Goal: Transaction & Acquisition: Purchase product/service

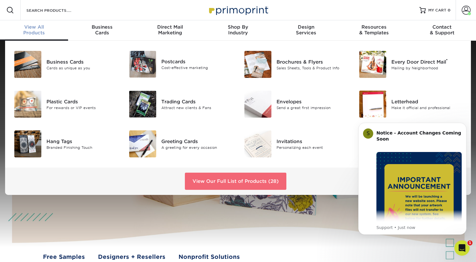
click at [199, 181] on link "View Our Full List of Products (28)" at bounding box center [235, 181] width 101 height 17
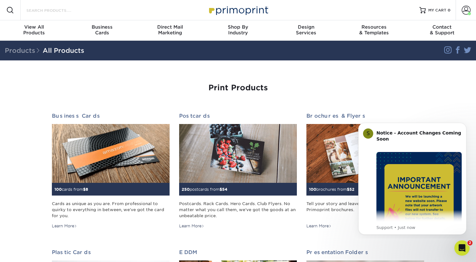
click at [65, 7] on input "Search Products" at bounding box center [57, 10] width 62 height 8
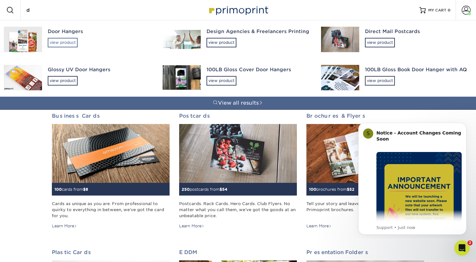
type input "d"
click at [54, 42] on div "view product" at bounding box center [63, 43] width 30 height 10
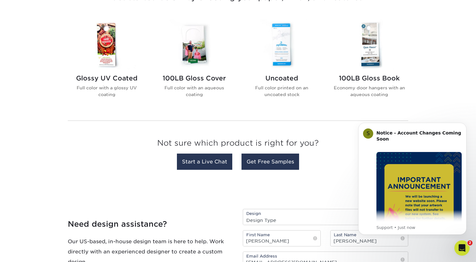
scroll to position [257, 0]
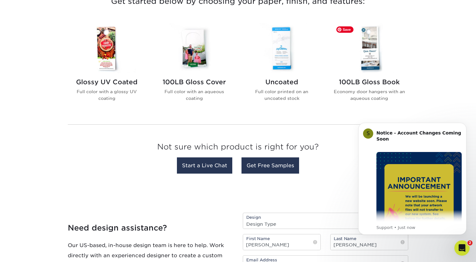
click at [370, 62] on img at bounding box center [369, 48] width 72 height 50
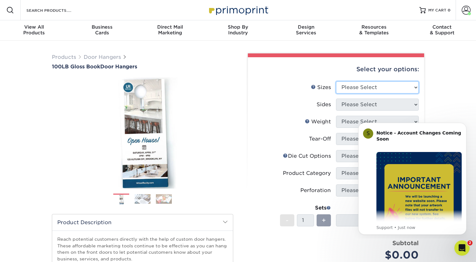
select select "3.50x8.50"
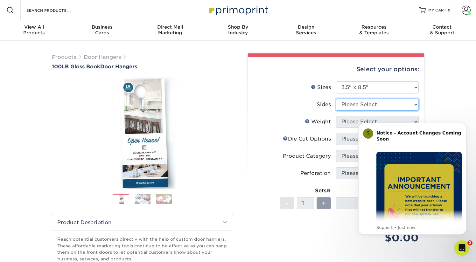
select select "32d3c223-f82c-492b-b915-ba065a00862f"
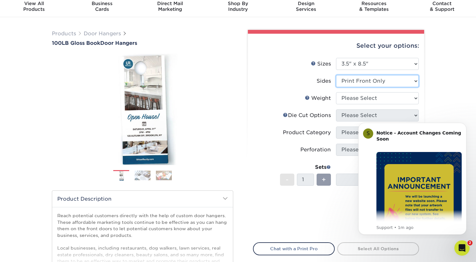
scroll to position [26, 0]
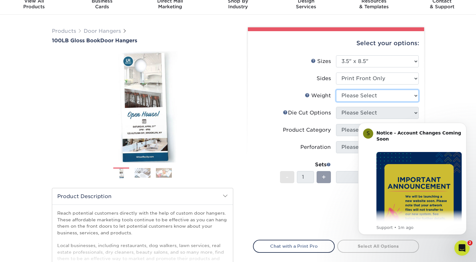
select select "100LB"
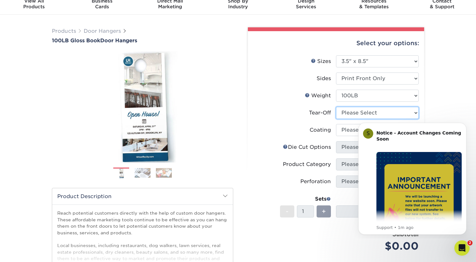
select select "0"
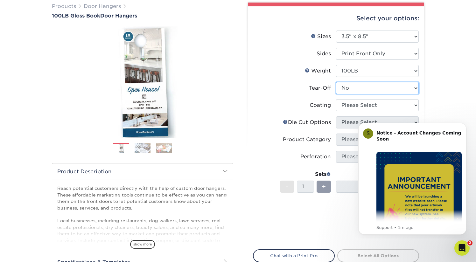
scroll to position [53, 0]
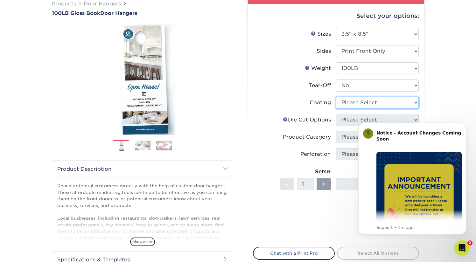
select select "d41dab50-ff65-4f4f-bb17-2afe4d36ae33"
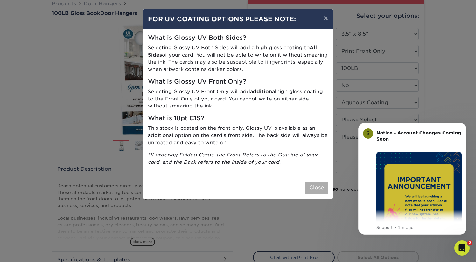
click at [315, 184] on button "Close" at bounding box center [316, 188] width 23 height 12
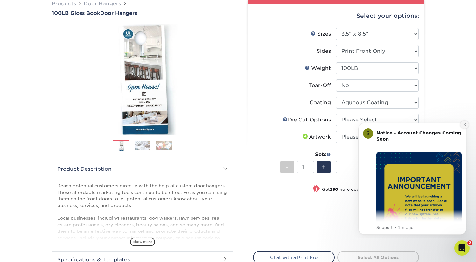
click at [465, 126] on icon "Dismiss notification" at bounding box center [464, 124] width 3 height 3
